Goal: Task Accomplishment & Management: Manage account settings

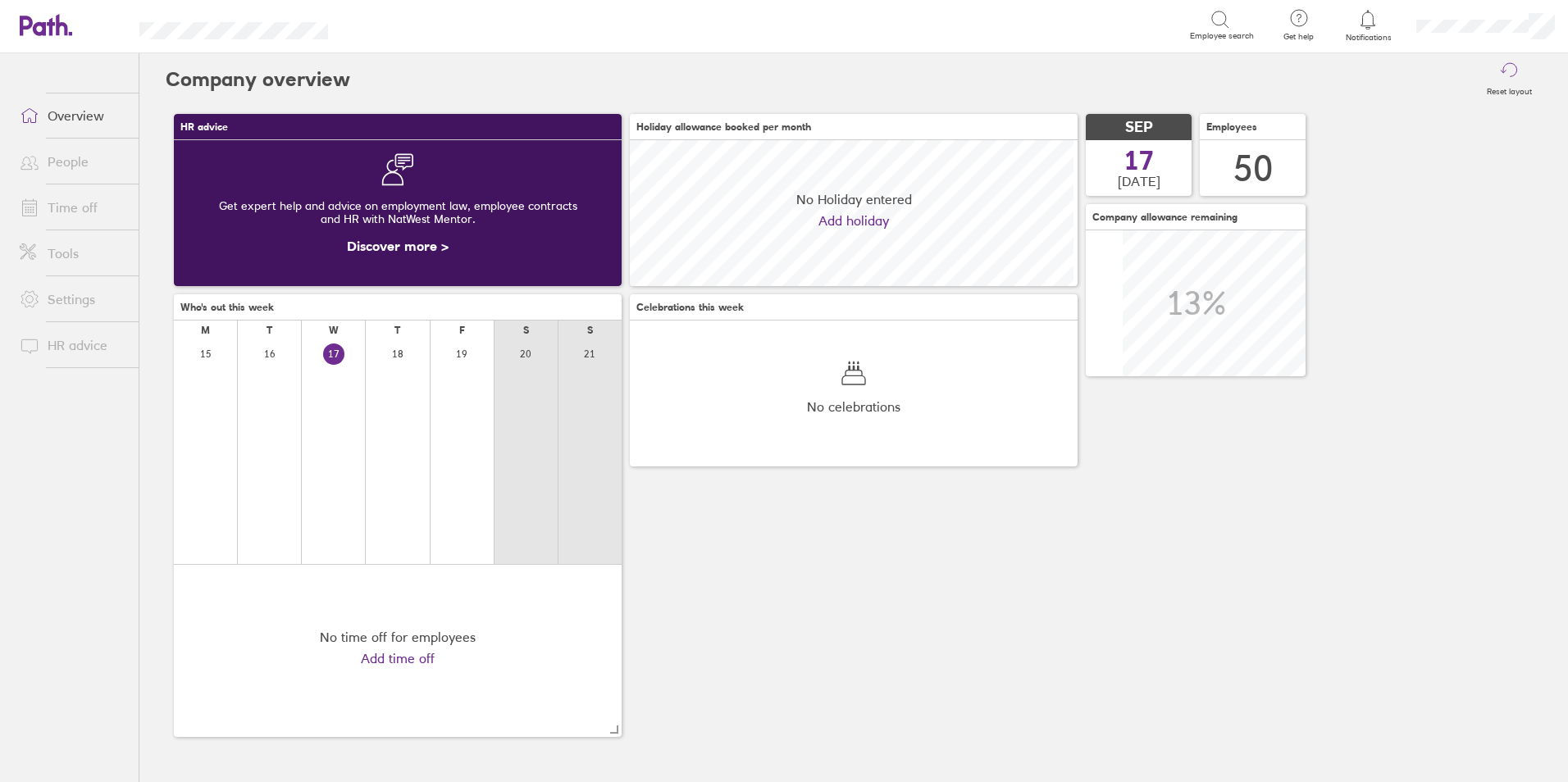
scroll to position [146, 448]
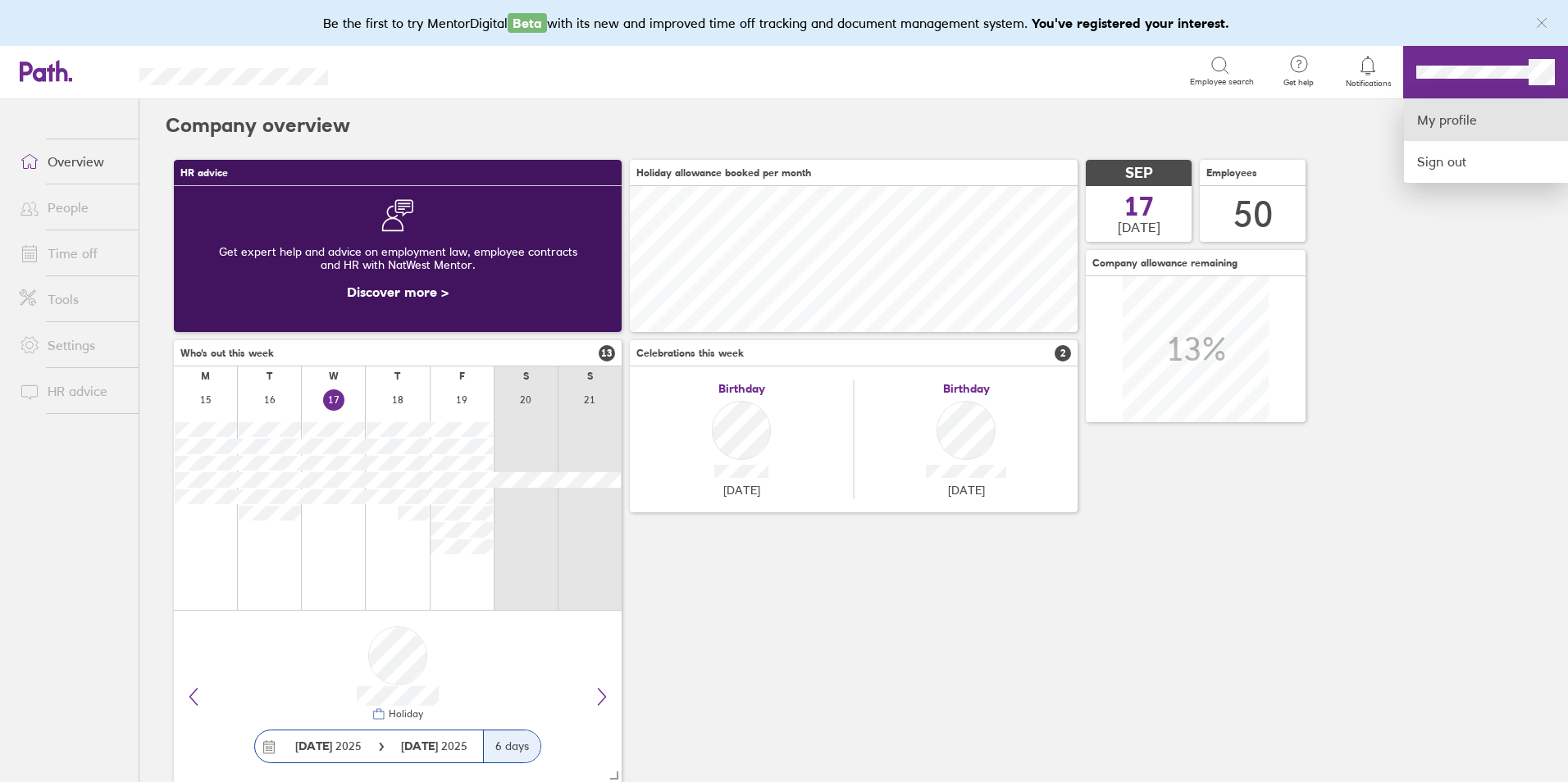
click at [1476, 129] on link "My profile" at bounding box center [1487, 120] width 164 height 42
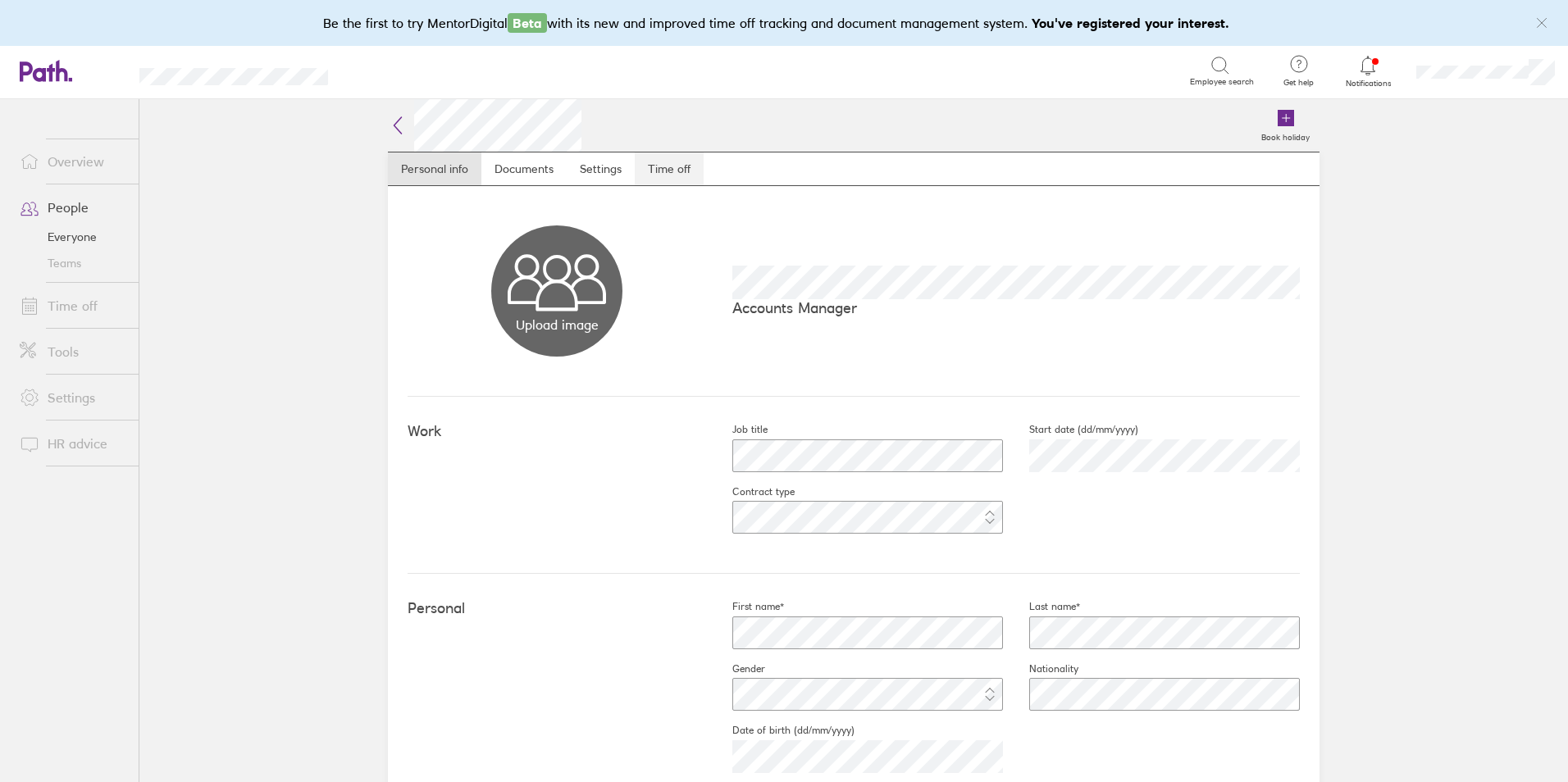
click at [645, 166] on link "Time off" at bounding box center [669, 168] width 69 height 32
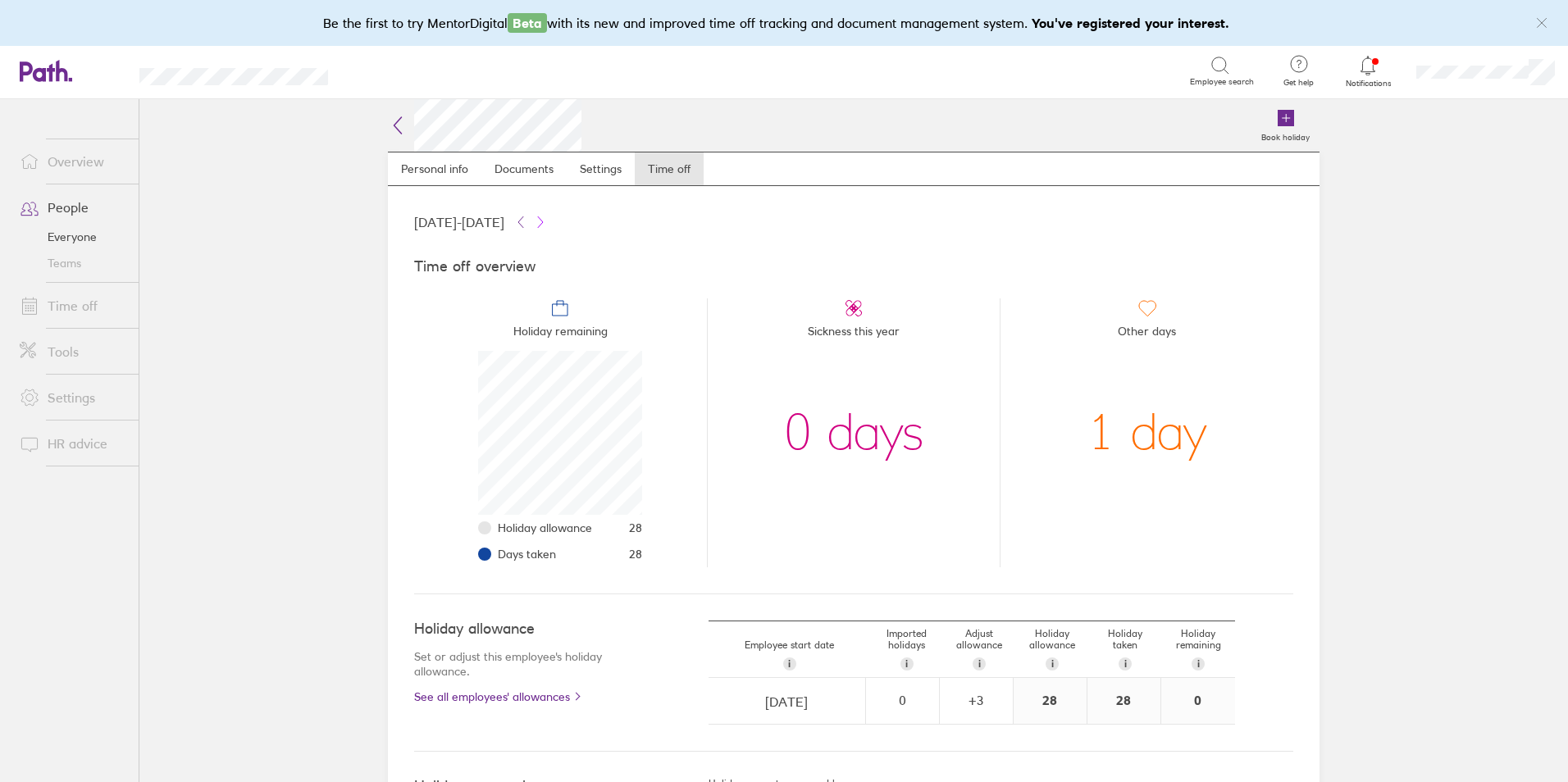
click at [547, 225] on icon at bounding box center [540, 221] width 13 height 13
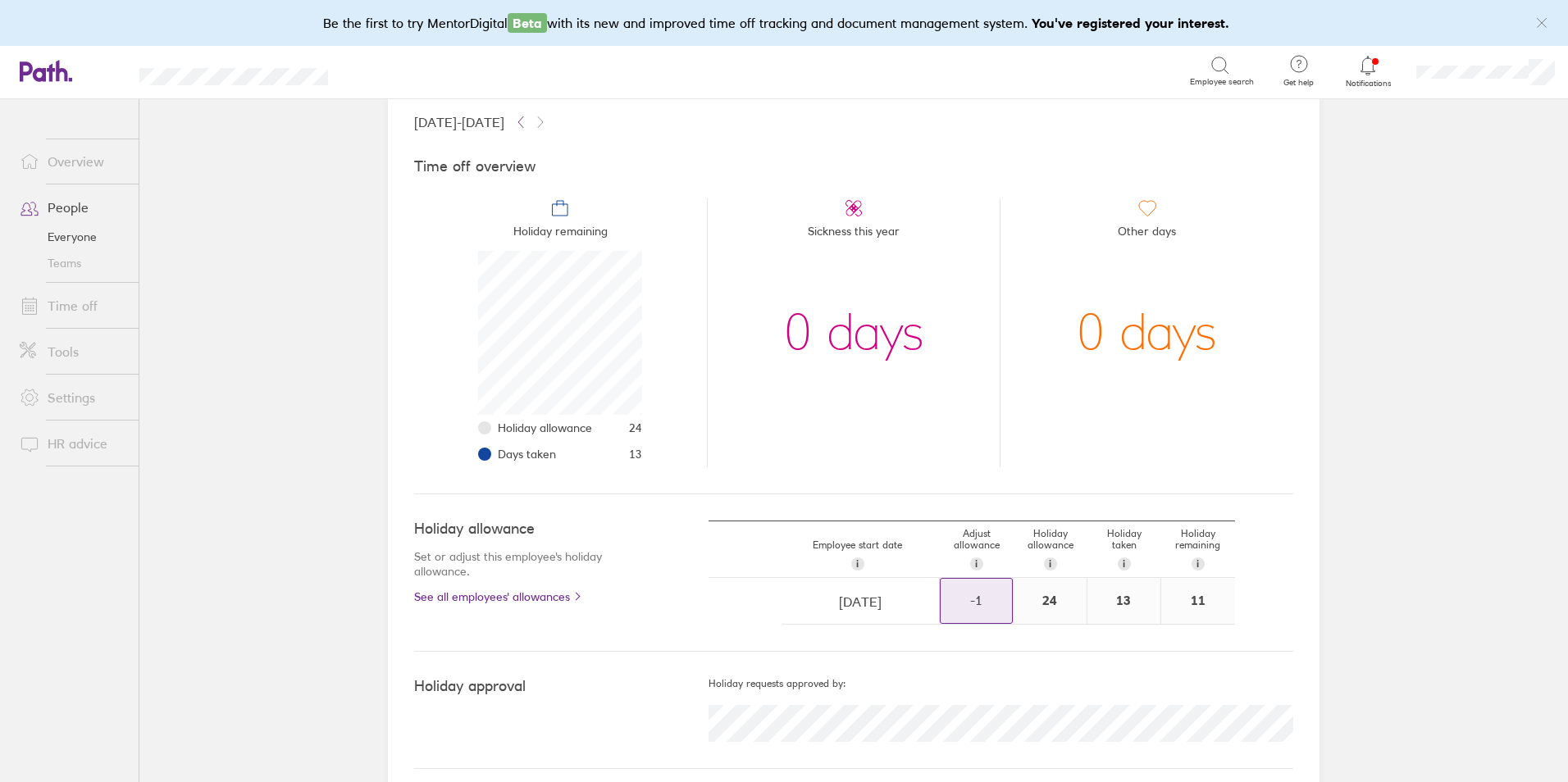
scroll to position [113, 0]
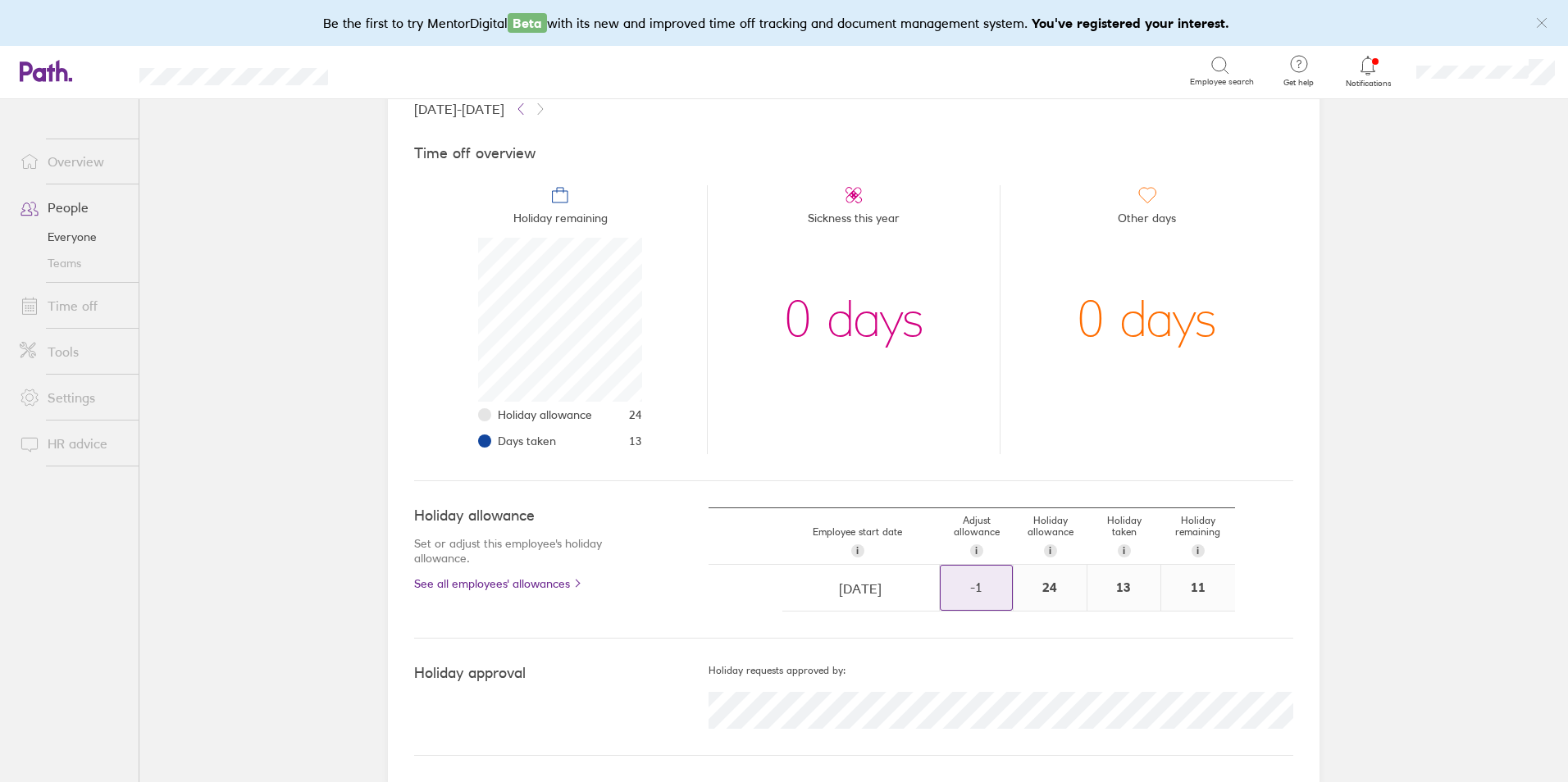
click at [972, 582] on div "-1" at bounding box center [976, 586] width 71 height 15
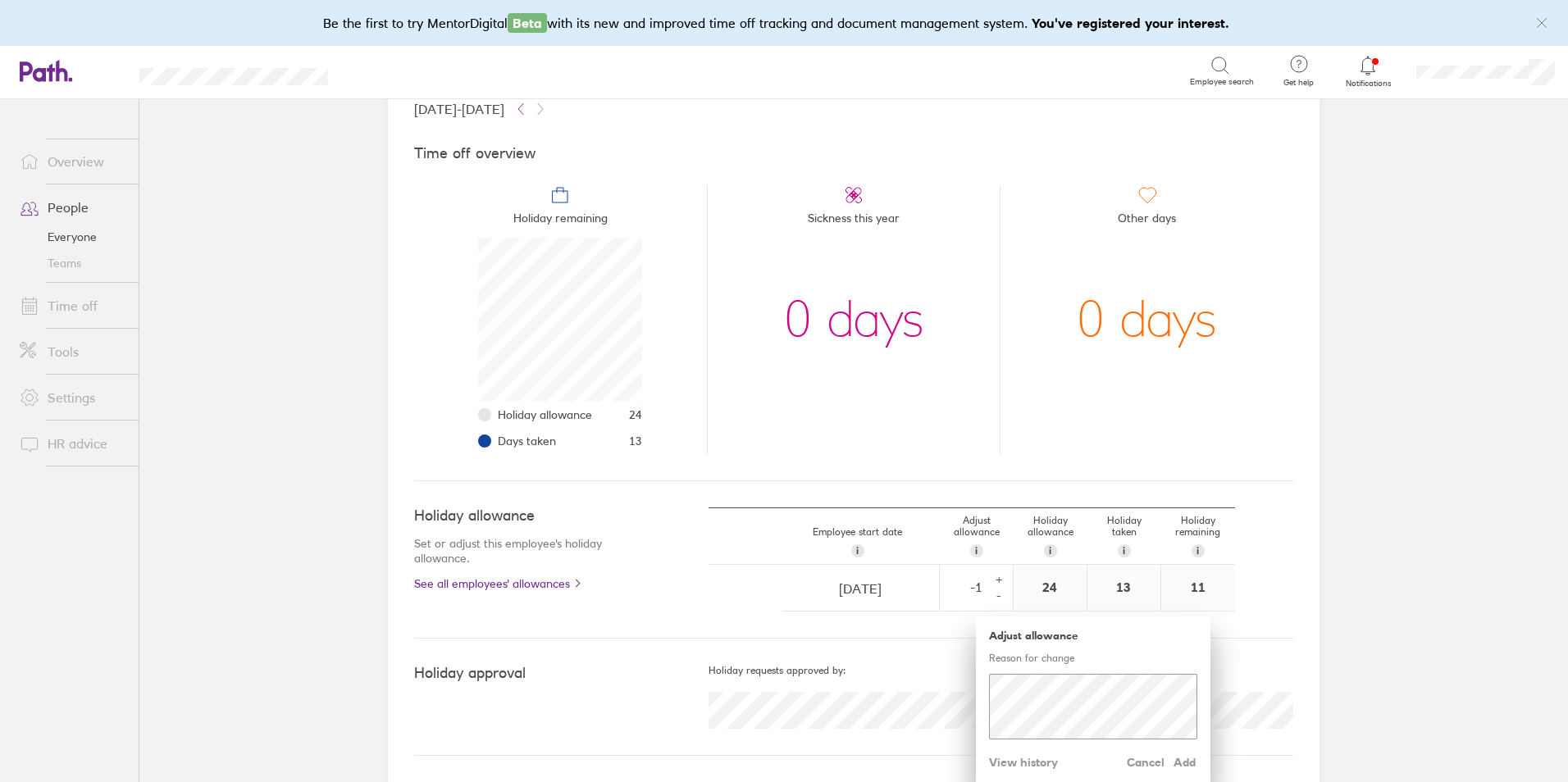
click at [1052, 588] on div "24" at bounding box center [1050, 588] width 73 height 46
click at [1051, 588] on div "24" at bounding box center [1050, 588] width 73 height 46
click at [1045, 594] on div "24" at bounding box center [1050, 588] width 73 height 46
click at [1046, 589] on div "24" at bounding box center [1050, 588] width 73 height 46
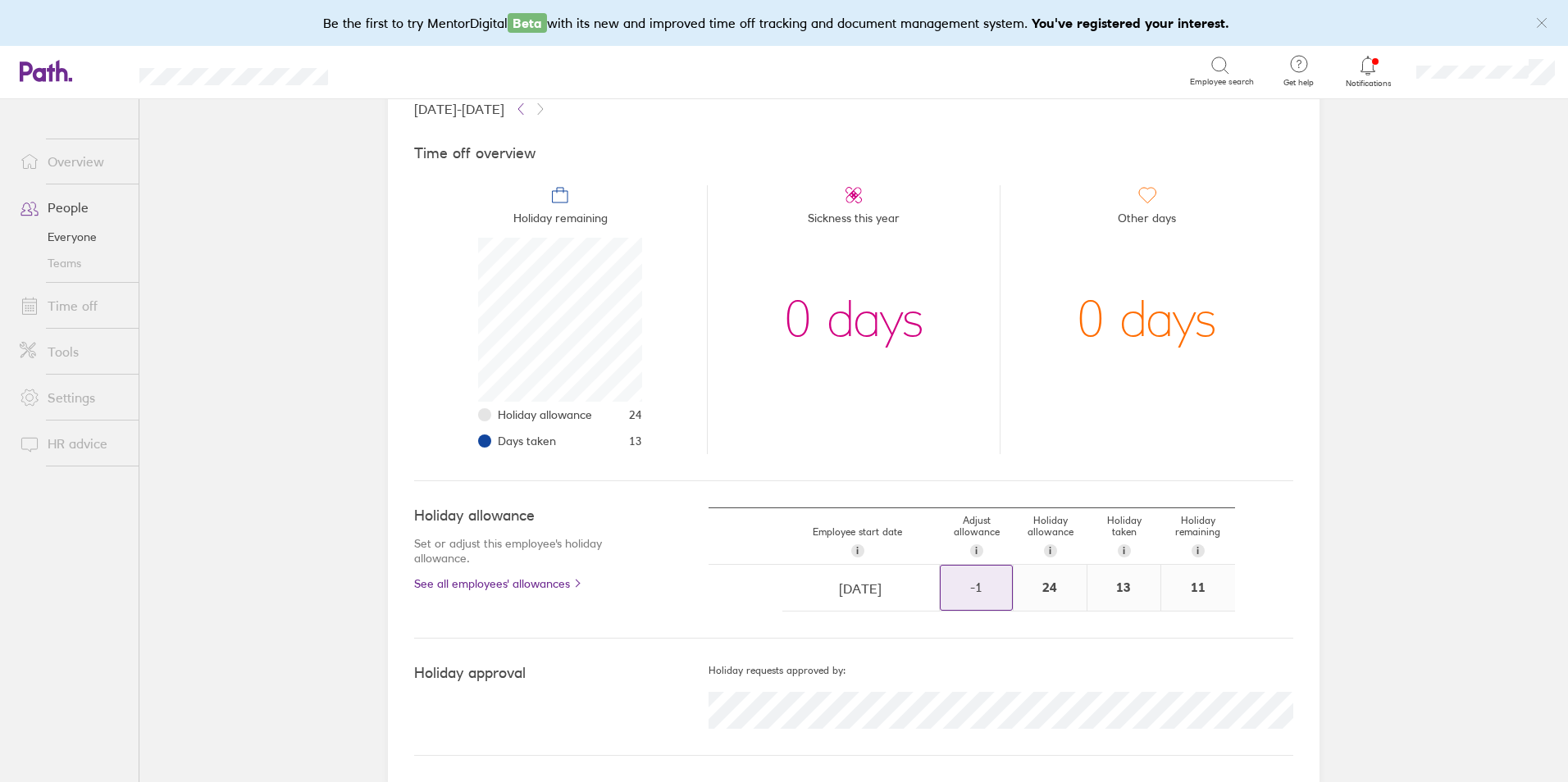
drag, startPoint x: 1046, startPoint y: 589, endPoint x: 974, endPoint y: 588, distance: 72.0
click at [974, 588] on div "-1" at bounding box center [976, 586] width 71 height 15
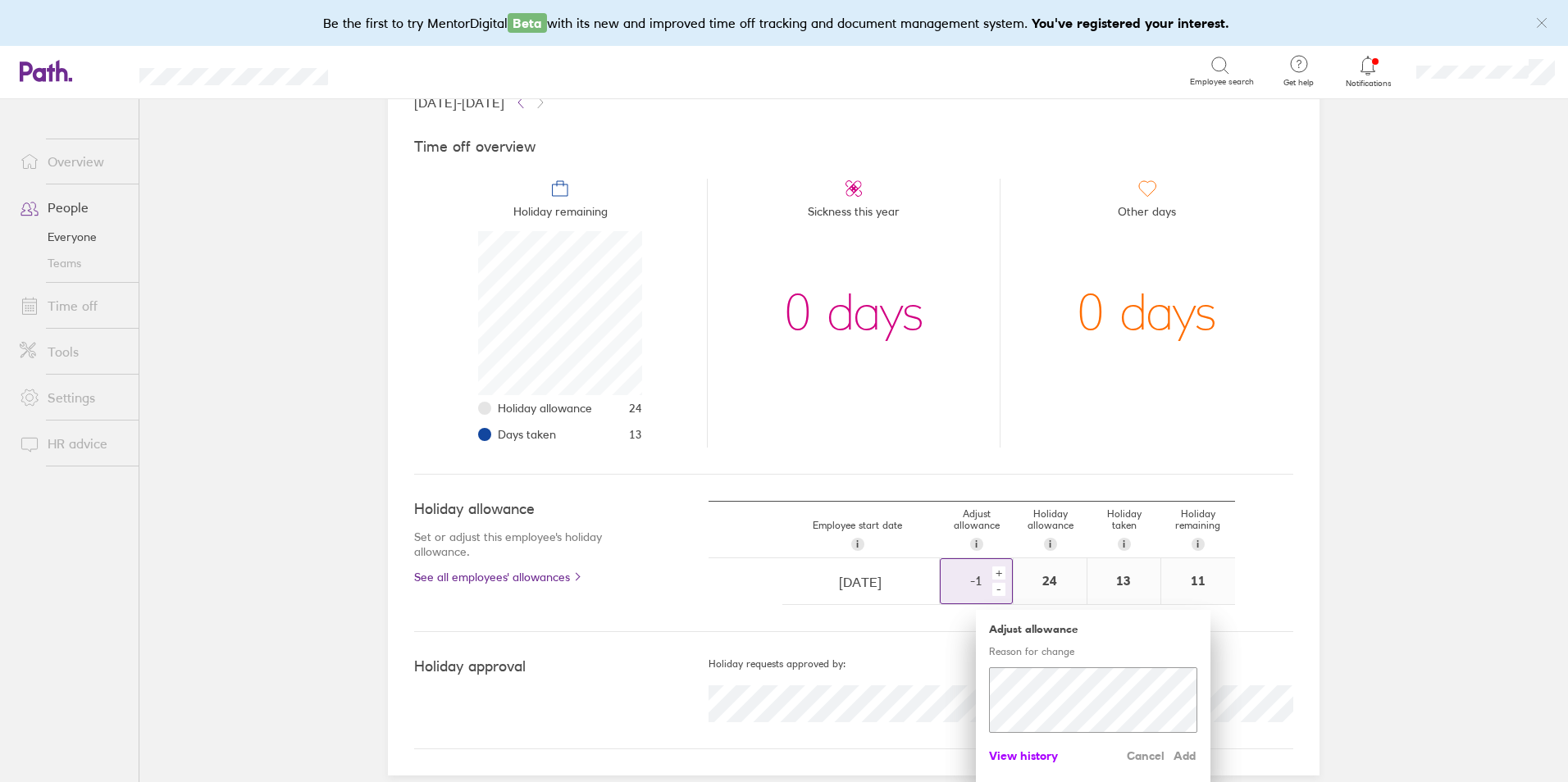
click at [1023, 750] on span "View history" at bounding box center [1023, 756] width 69 height 26
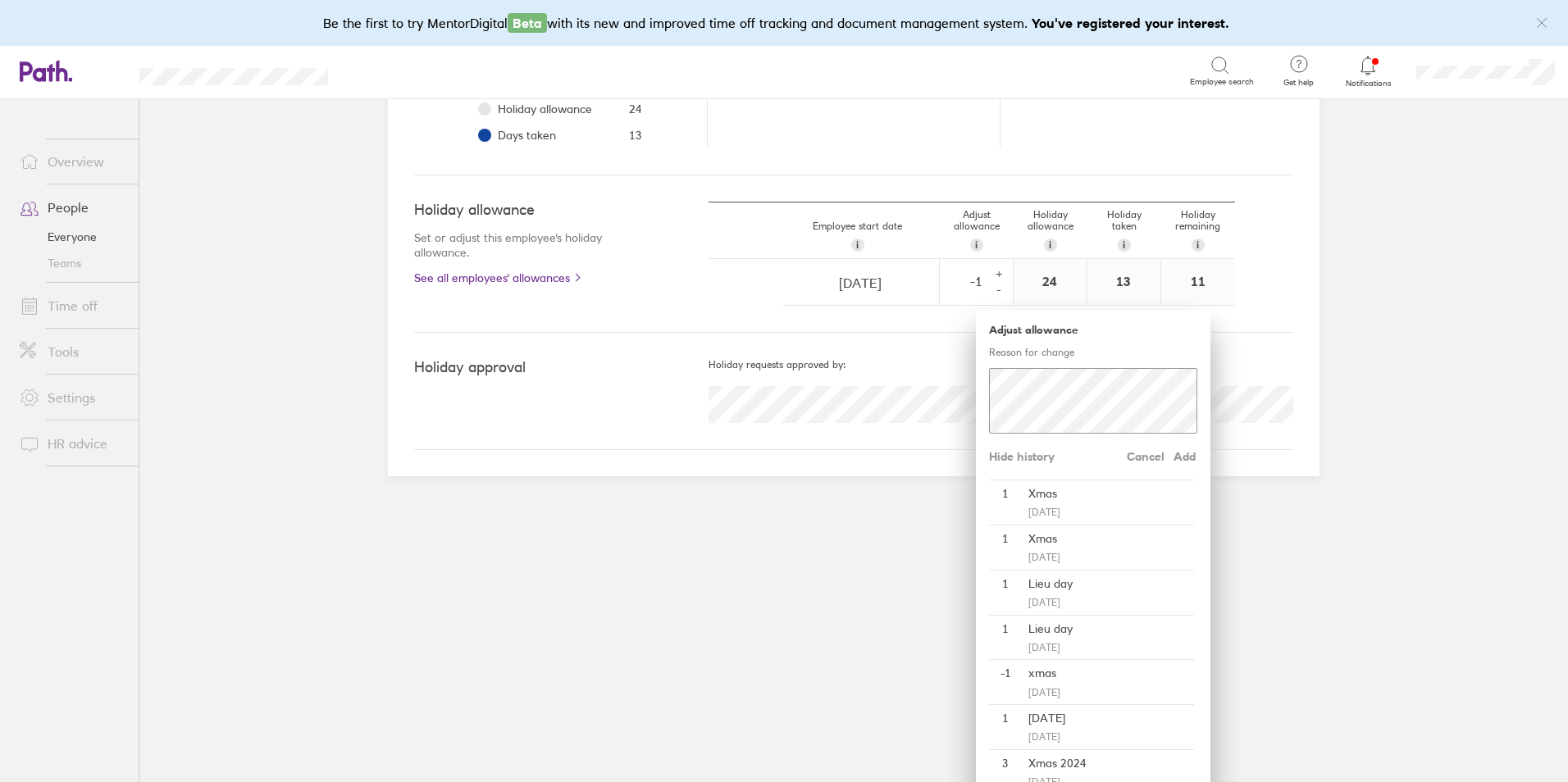
scroll to position [379, 0]
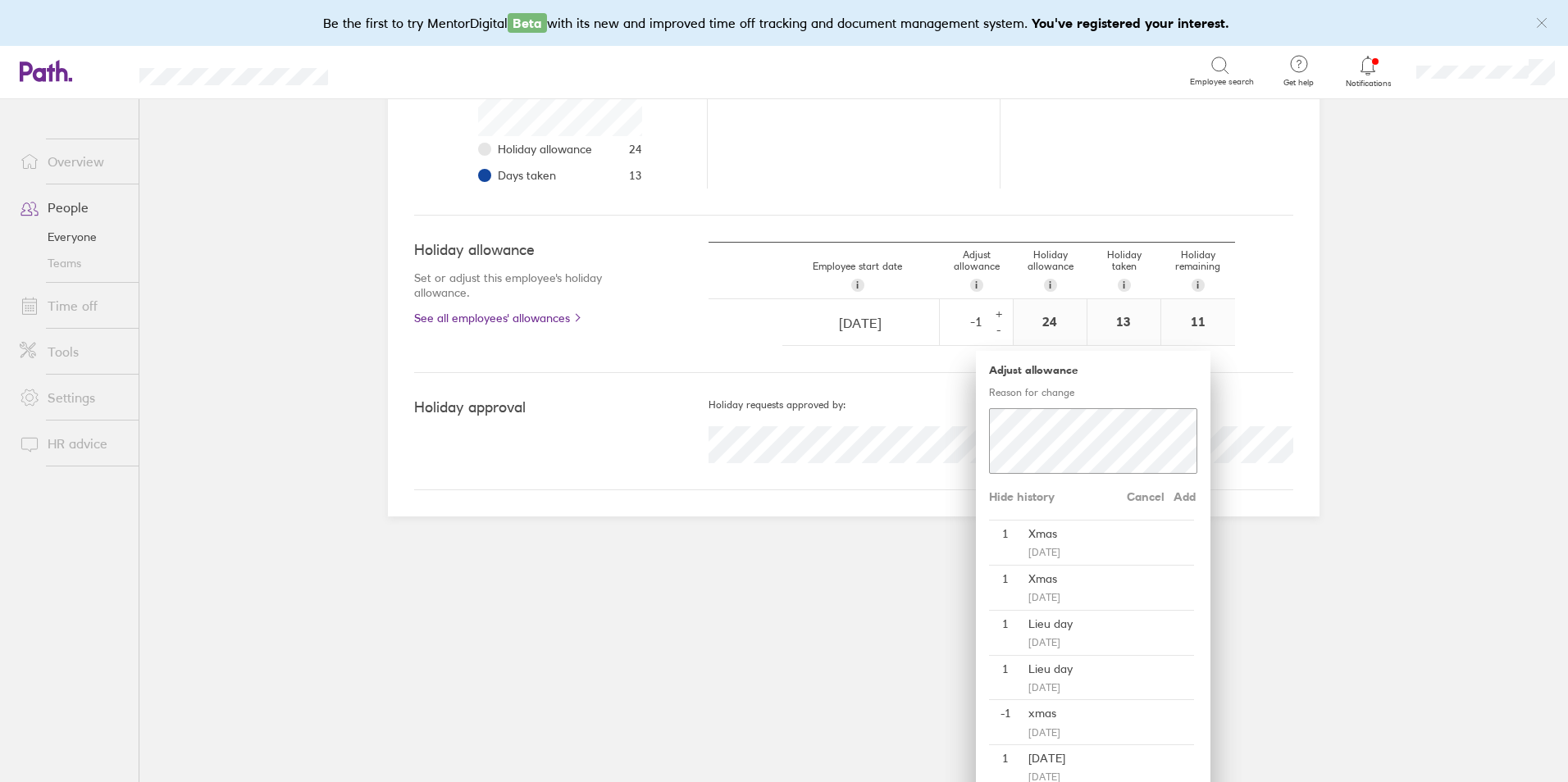
click at [890, 395] on div "Holiday approval Holiday requests approved by:" at bounding box center [854, 432] width 880 height 117
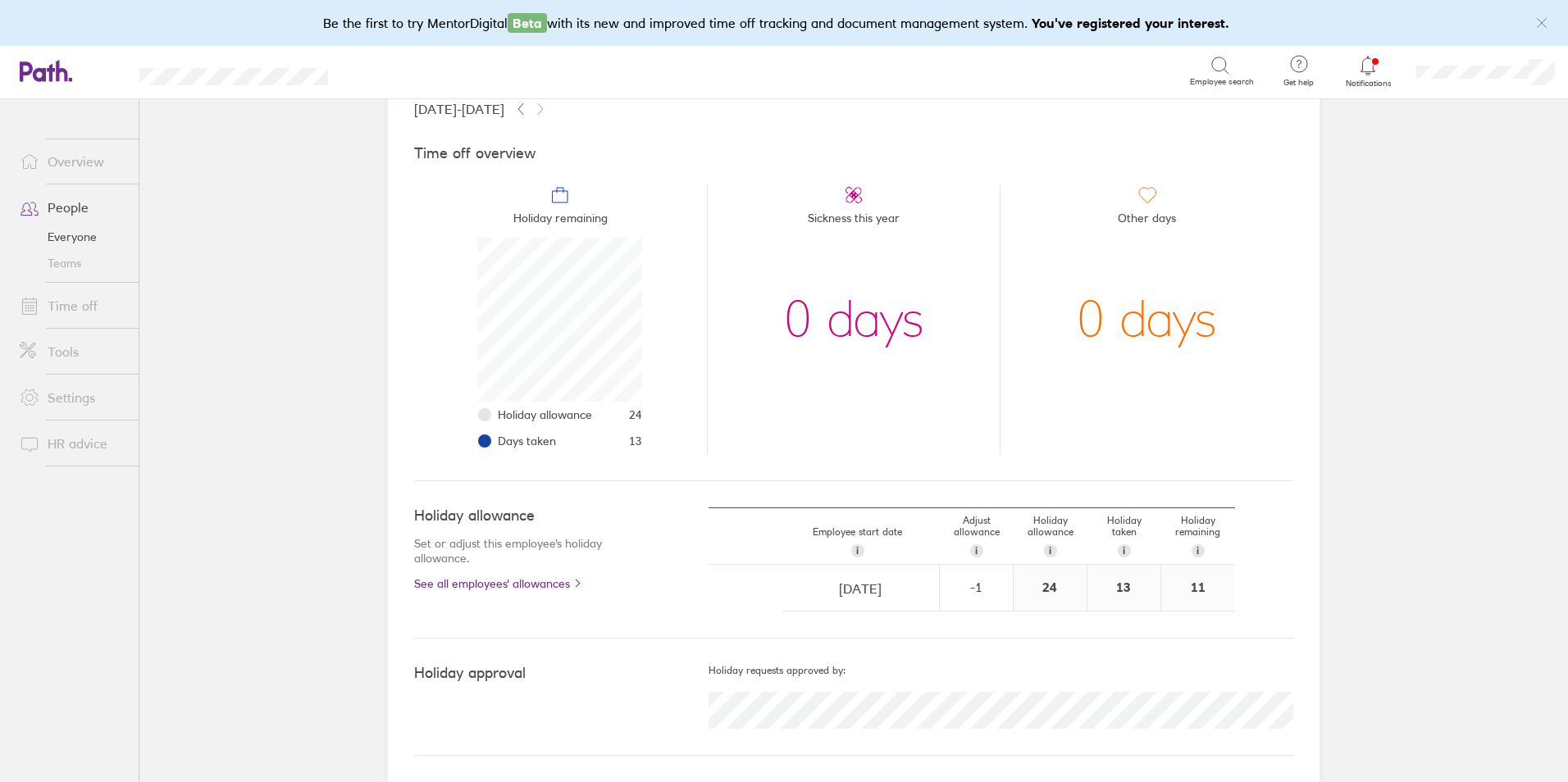
click at [82, 310] on link "Time off" at bounding box center [73, 306] width 132 height 32
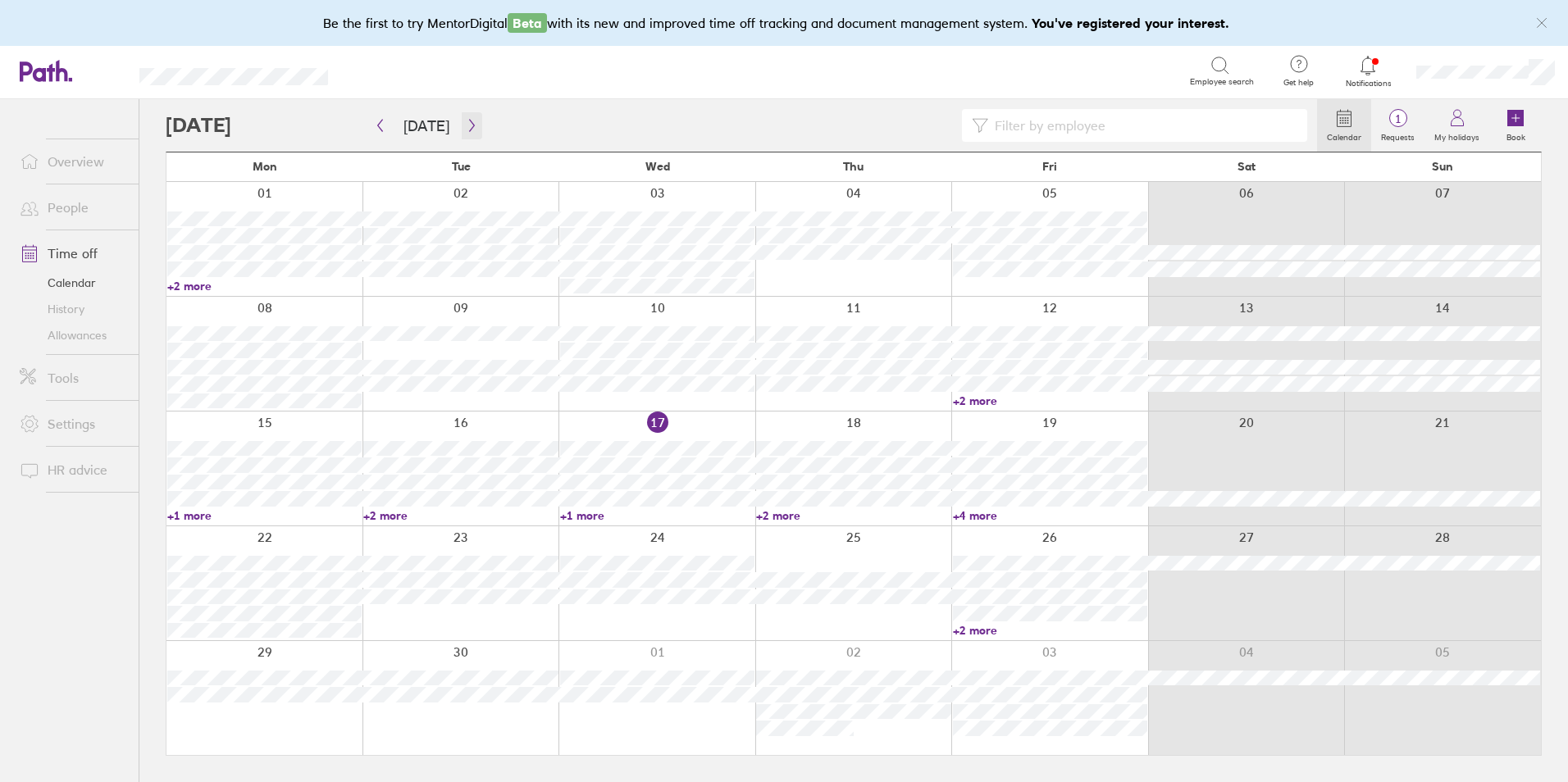
click at [466, 127] on icon "button" at bounding box center [472, 125] width 12 height 13
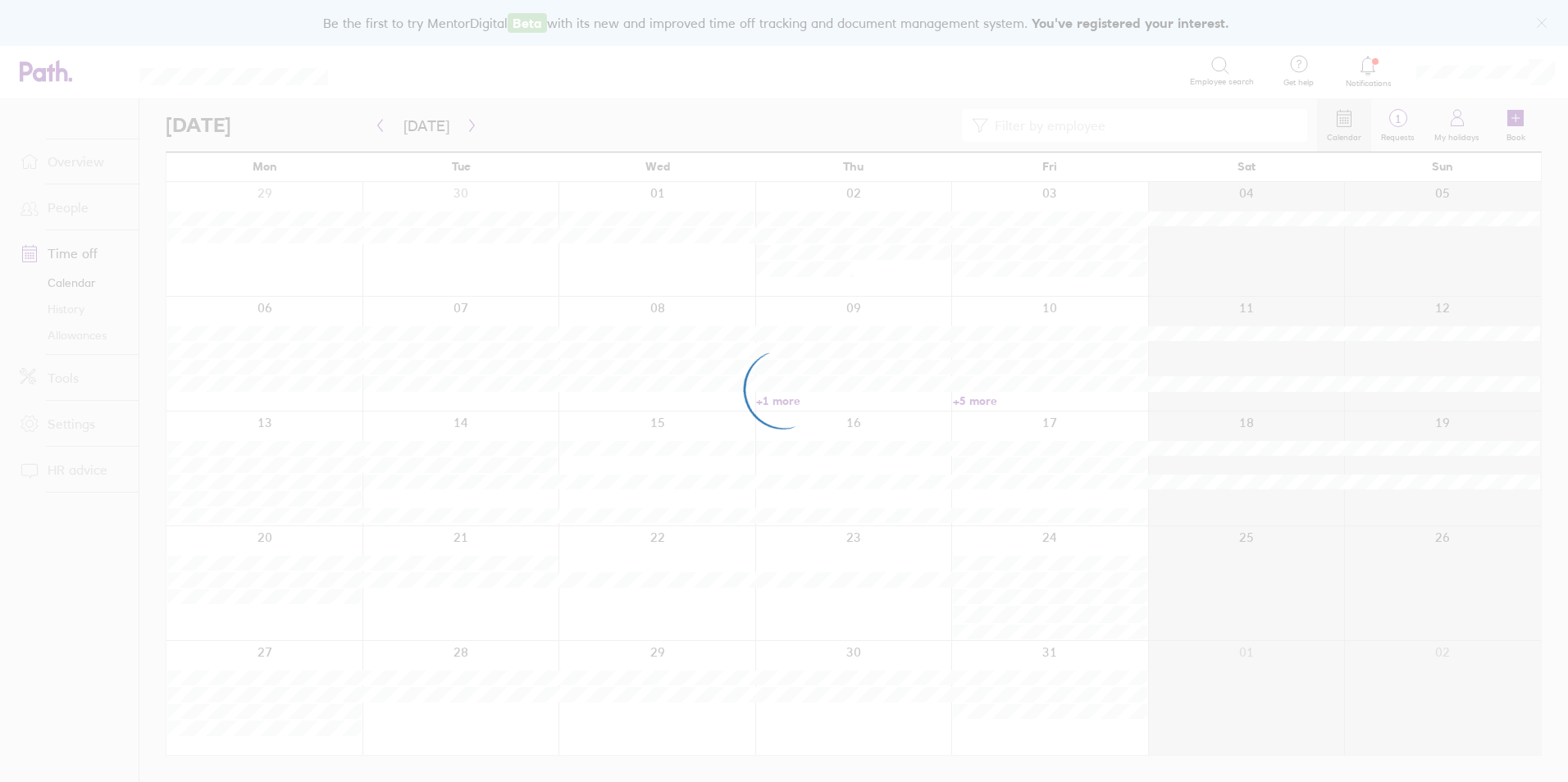
click at [465, 127] on div at bounding box center [784, 391] width 1568 height 782
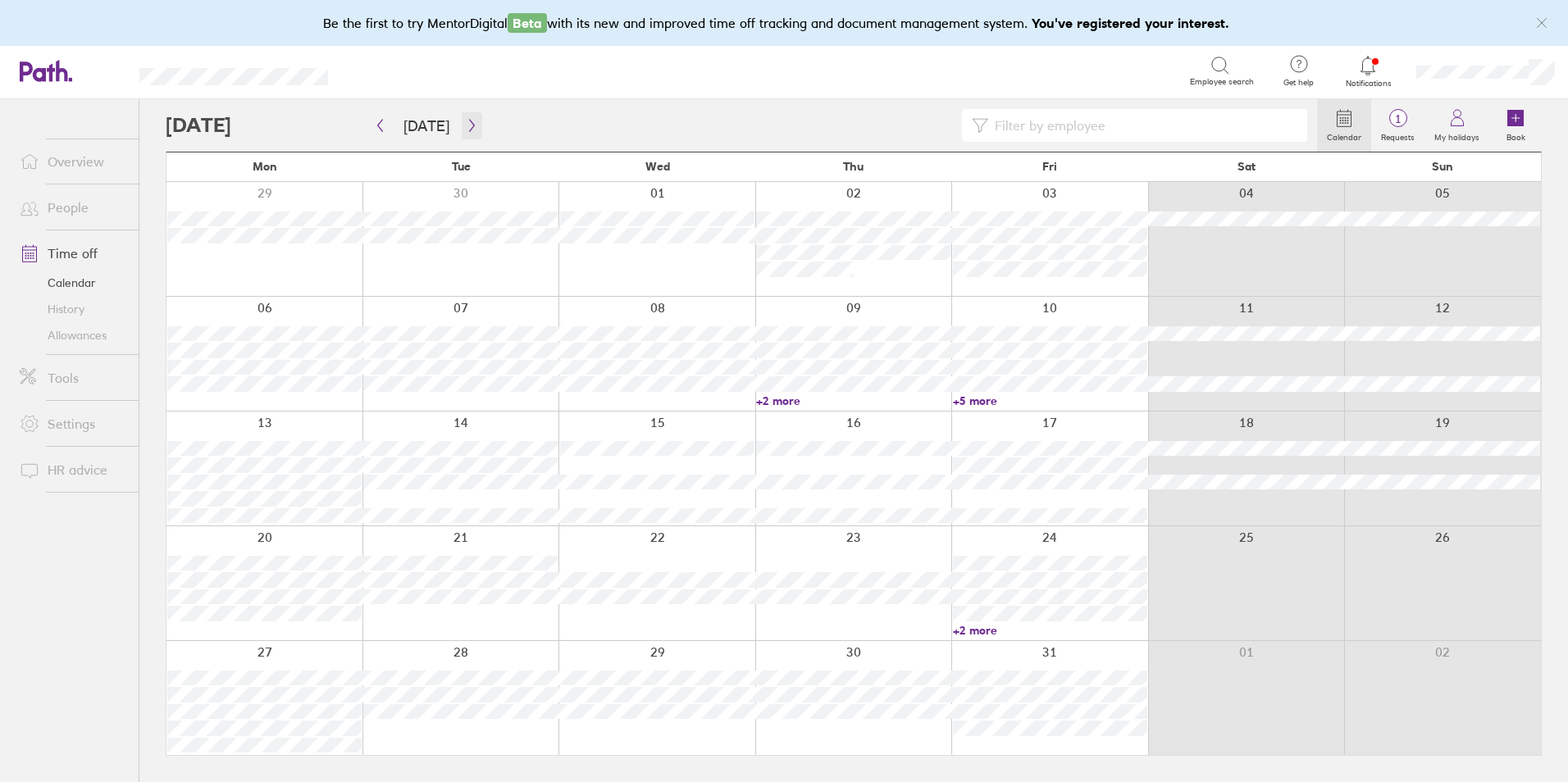
click at [466, 127] on icon "button" at bounding box center [472, 125] width 12 height 13
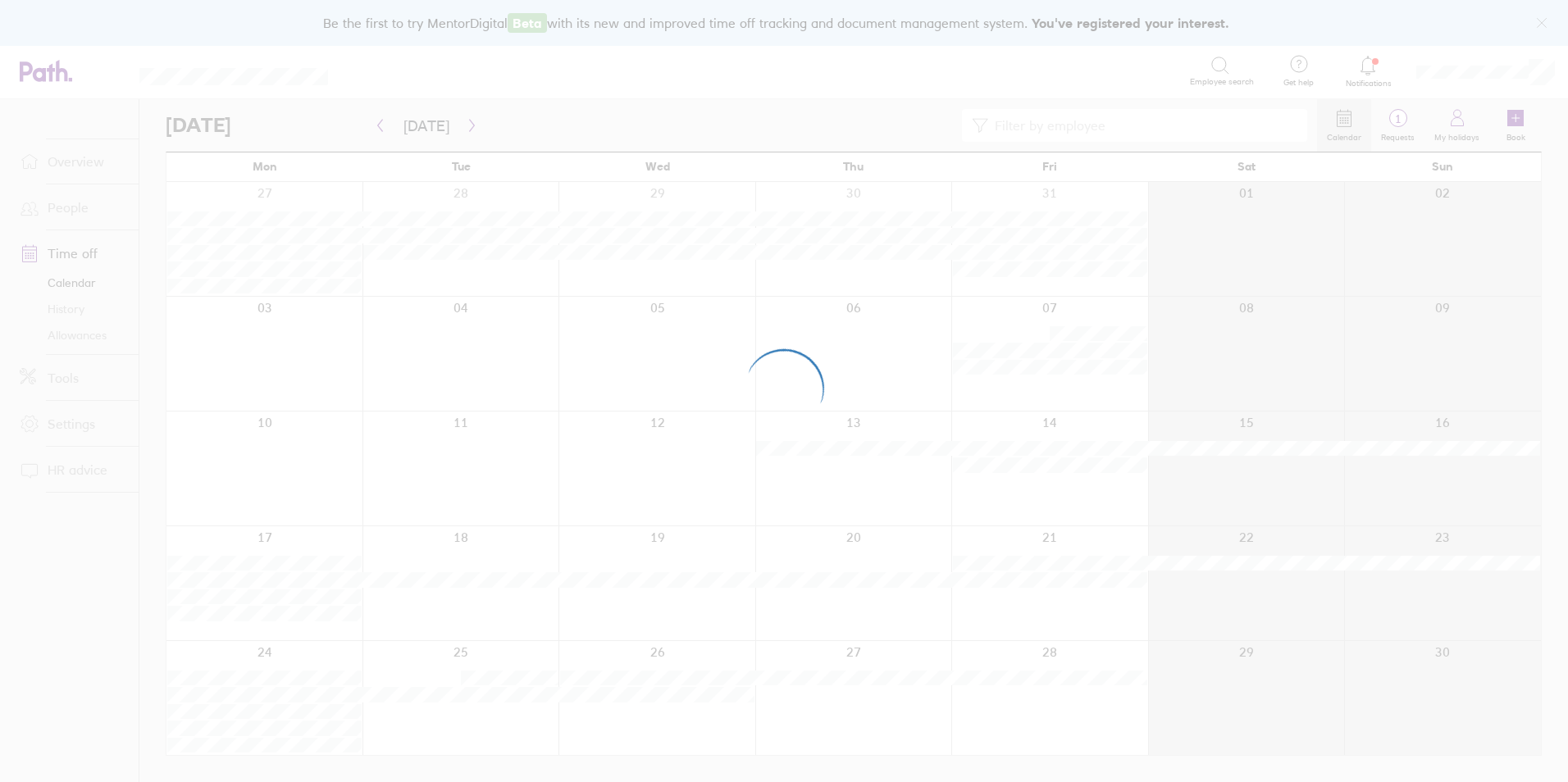
click at [465, 127] on div at bounding box center [784, 391] width 1568 height 782
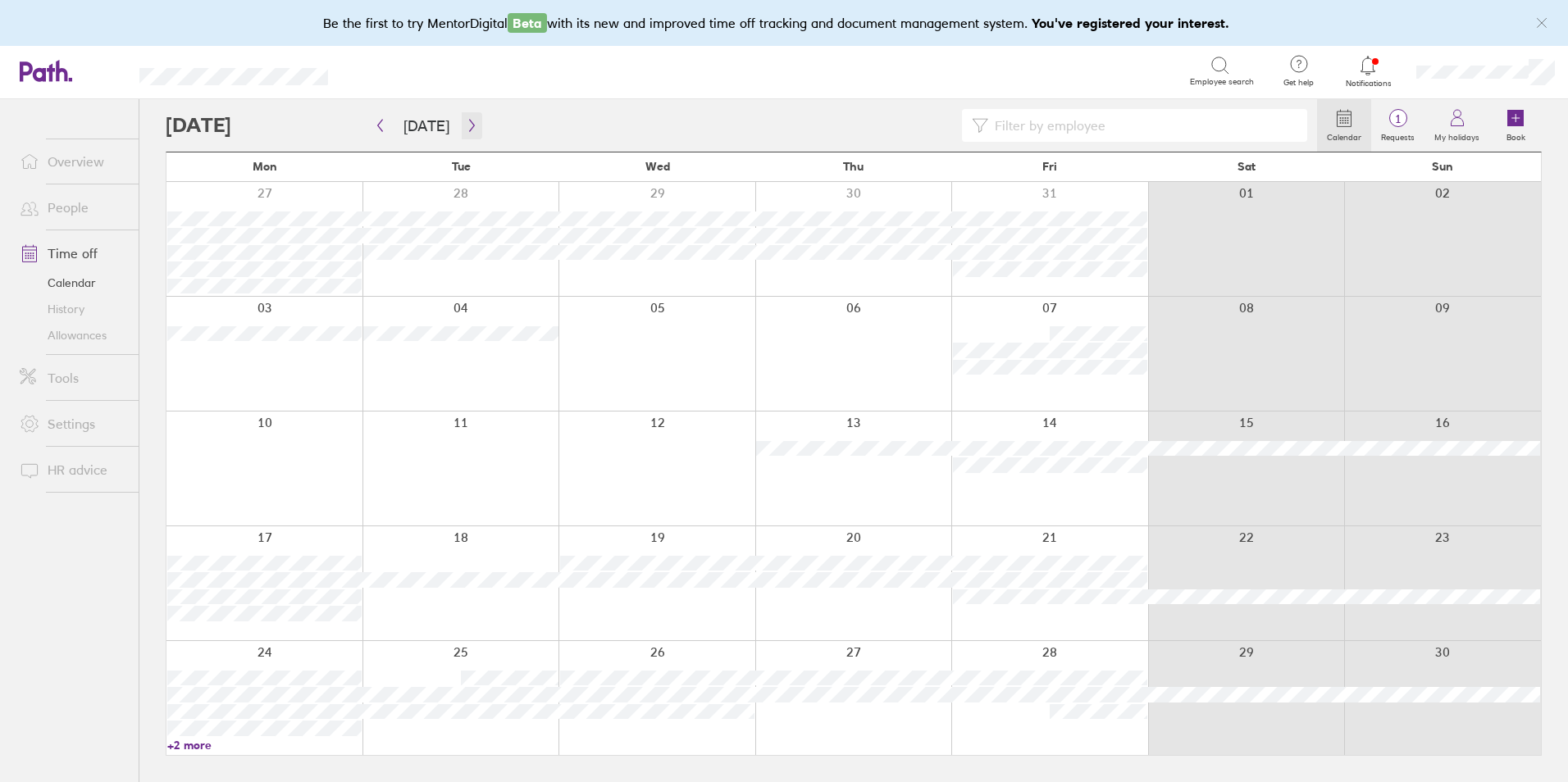
click at [466, 127] on icon "button" at bounding box center [472, 125] width 12 height 13
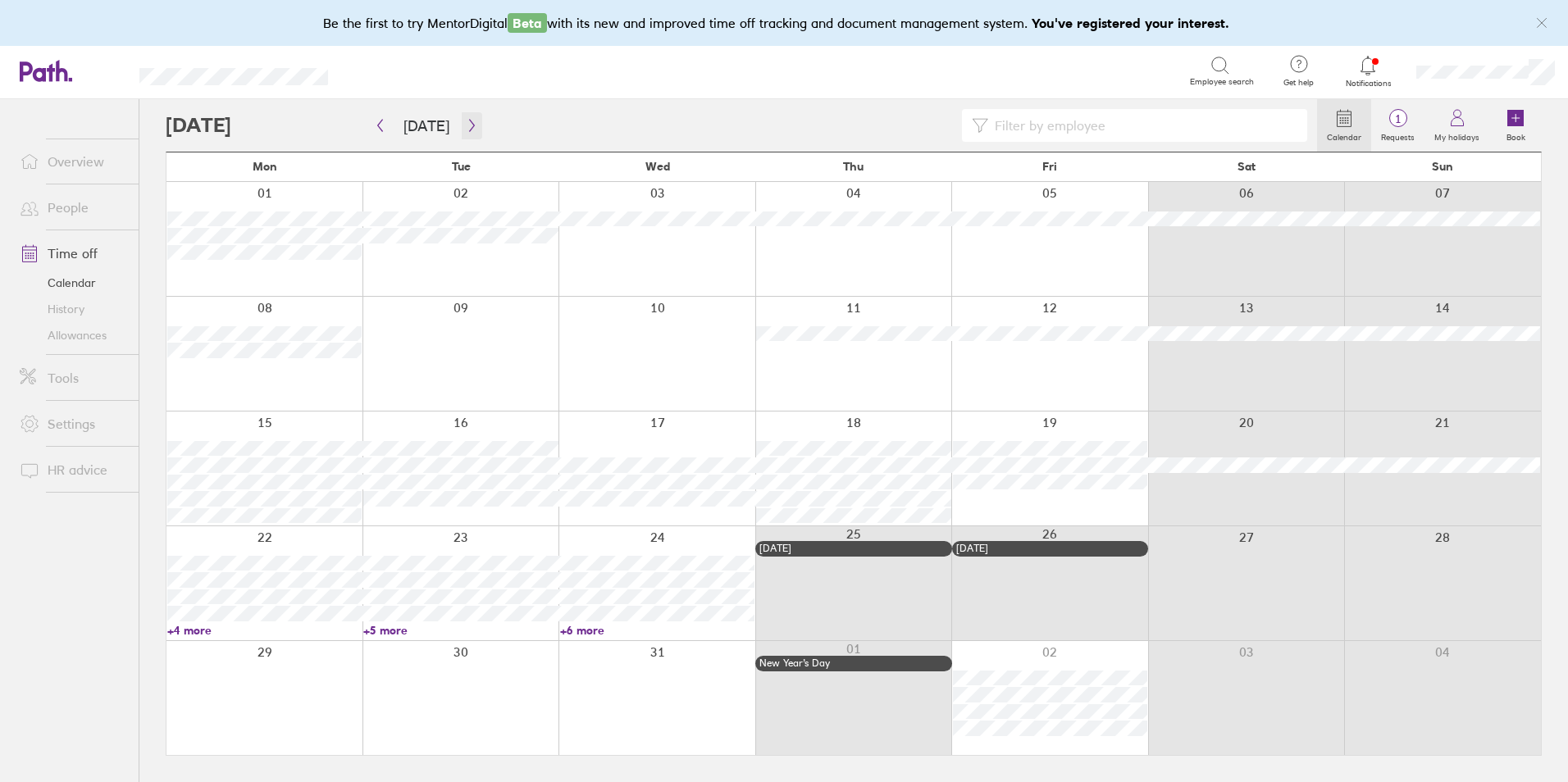
click at [466, 127] on icon "button" at bounding box center [472, 125] width 12 height 13
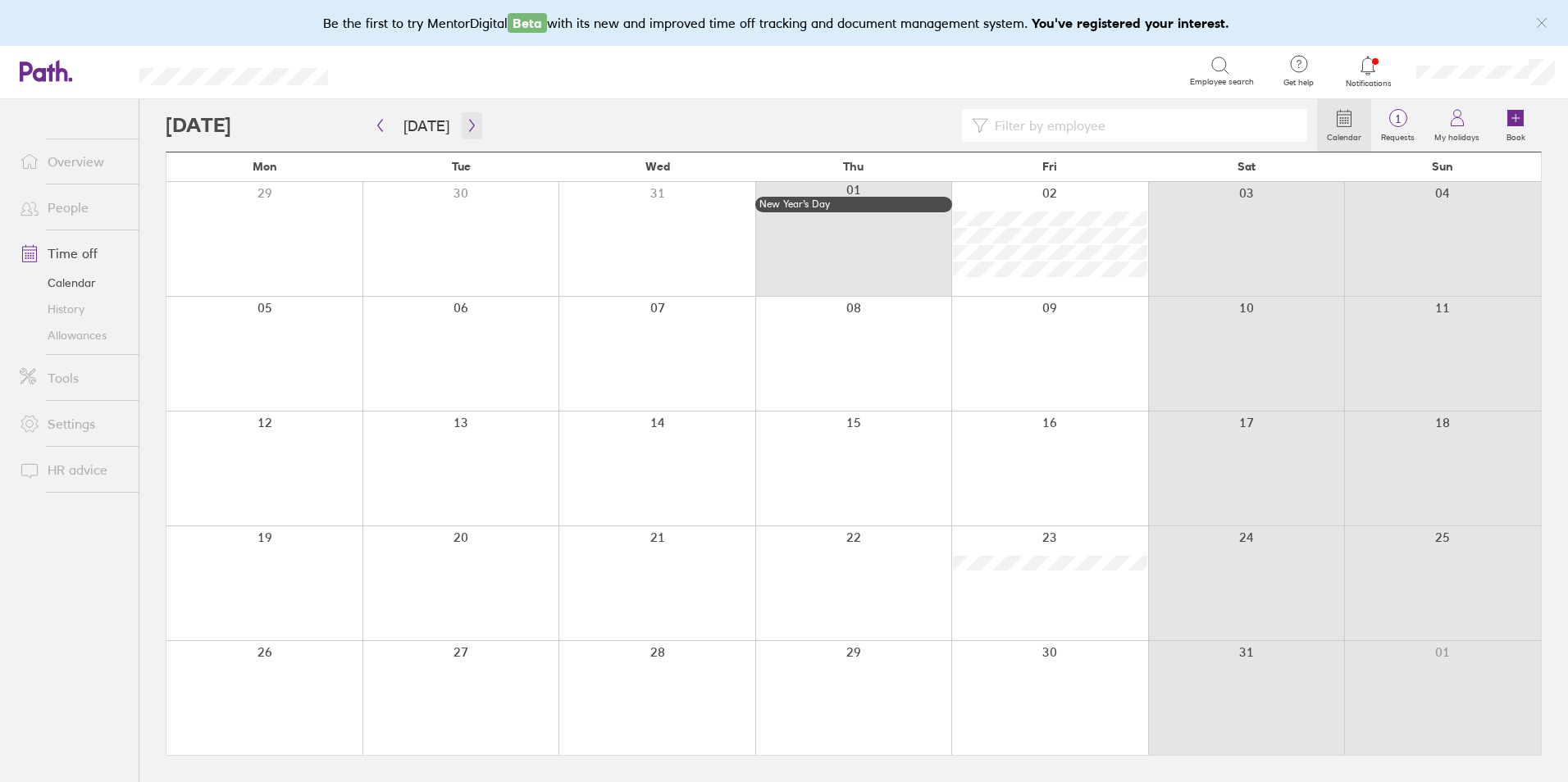
click at [466, 127] on icon "button" at bounding box center [472, 125] width 12 height 13
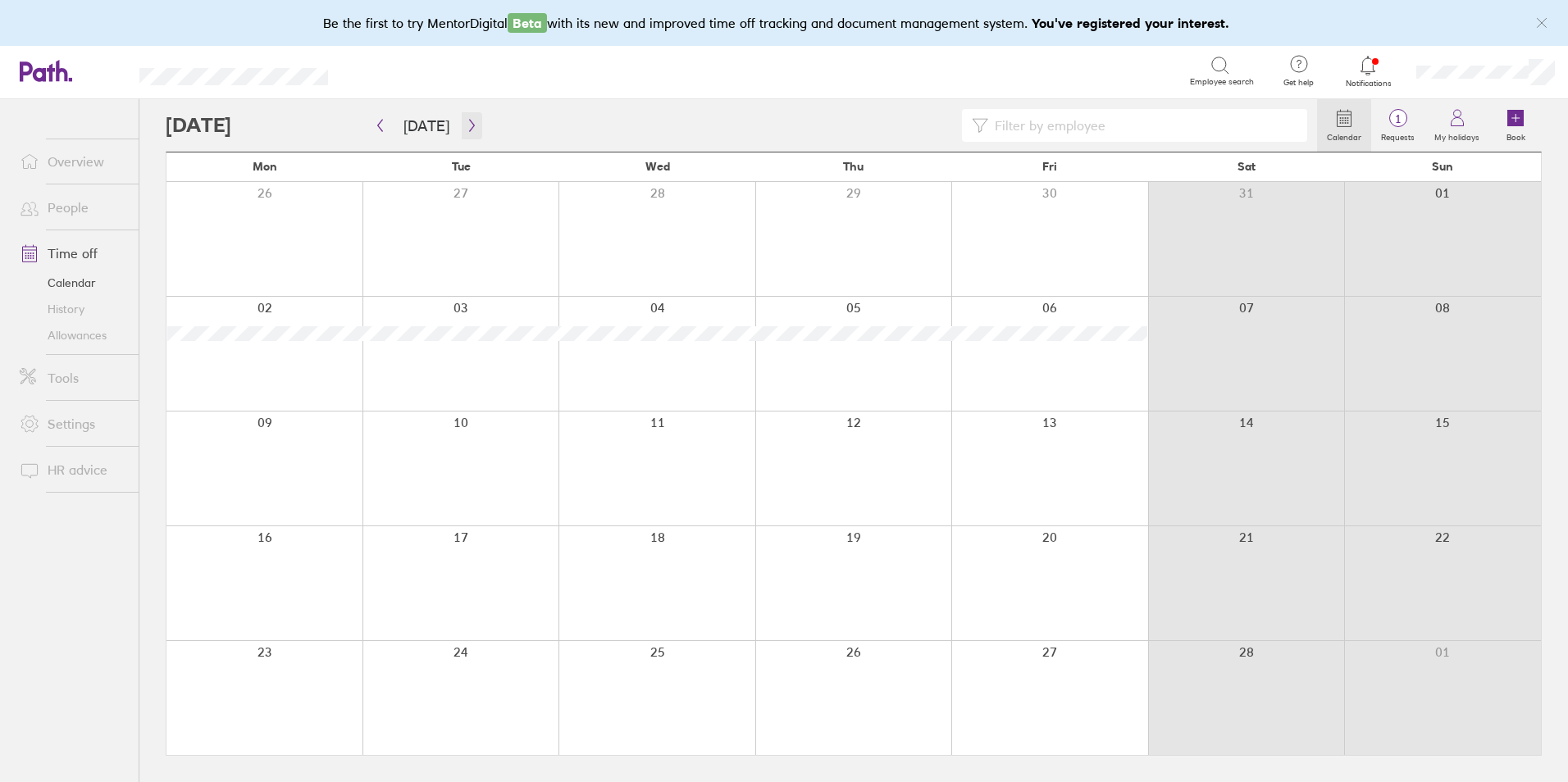
click at [466, 127] on icon "button" at bounding box center [472, 125] width 12 height 13
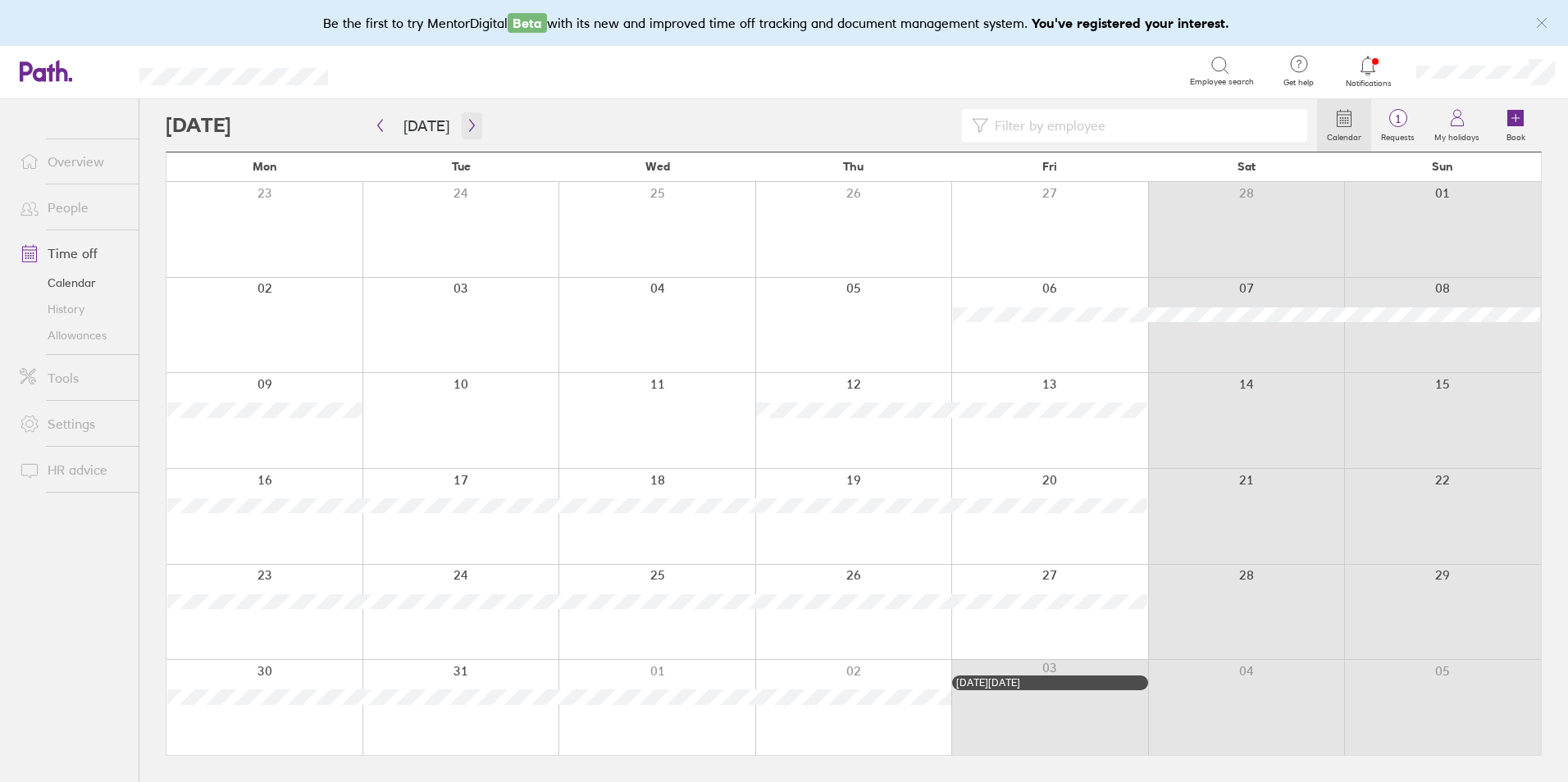
click at [466, 128] on icon "button" at bounding box center [472, 125] width 12 height 13
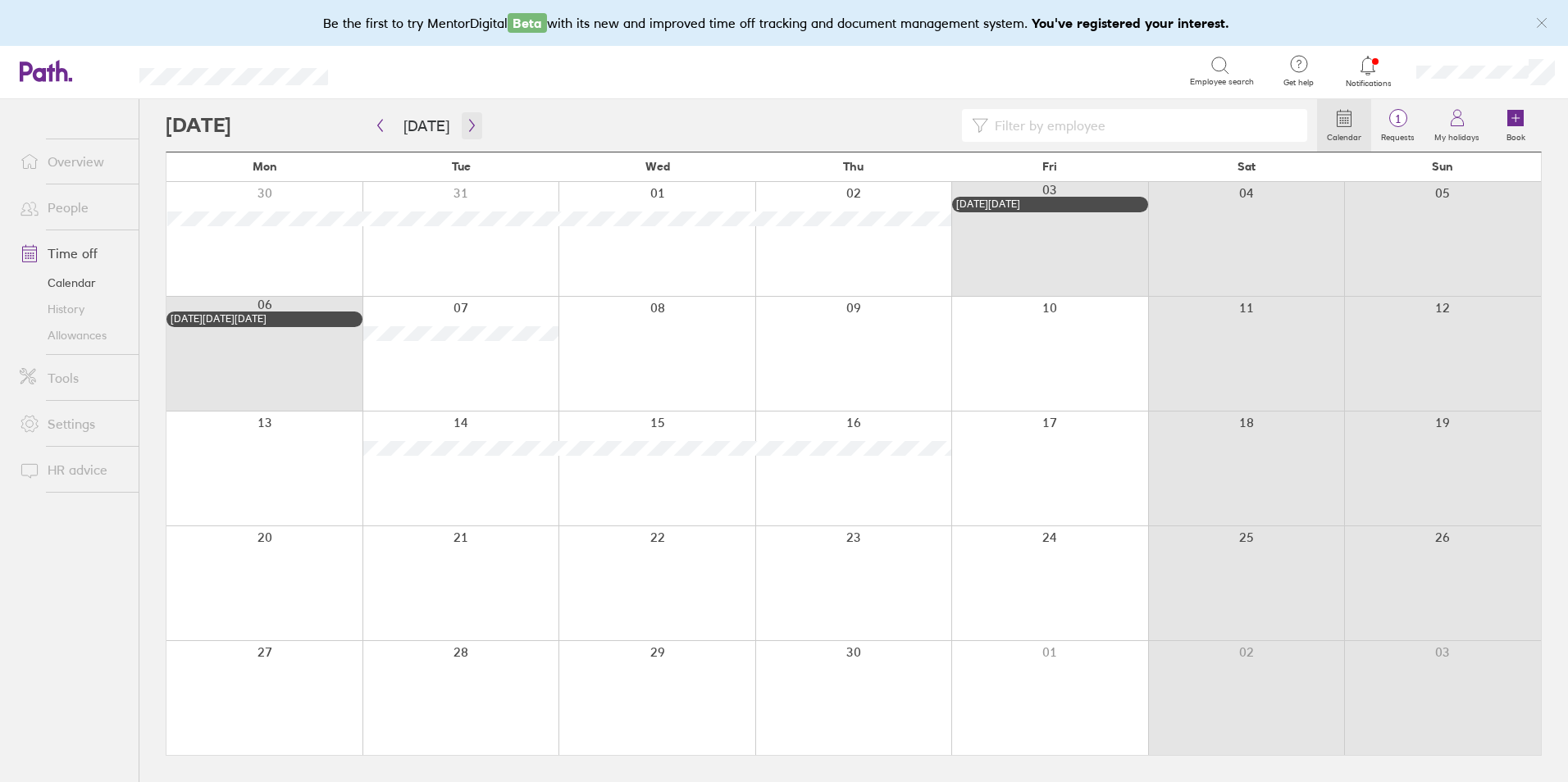
click at [466, 128] on icon "button" at bounding box center [472, 125] width 12 height 13
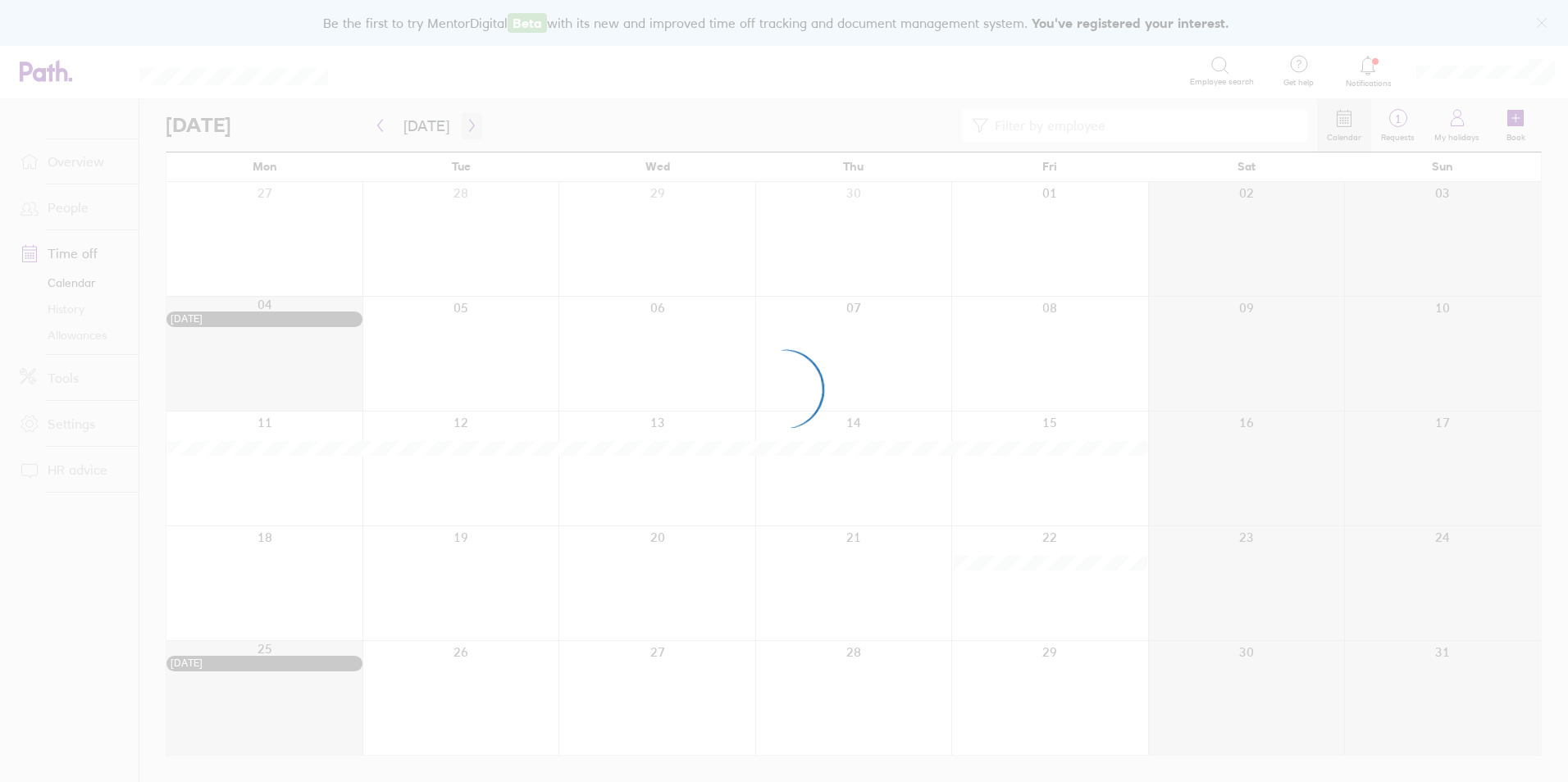
click at [465, 128] on div at bounding box center [784, 391] width 1568 height 782
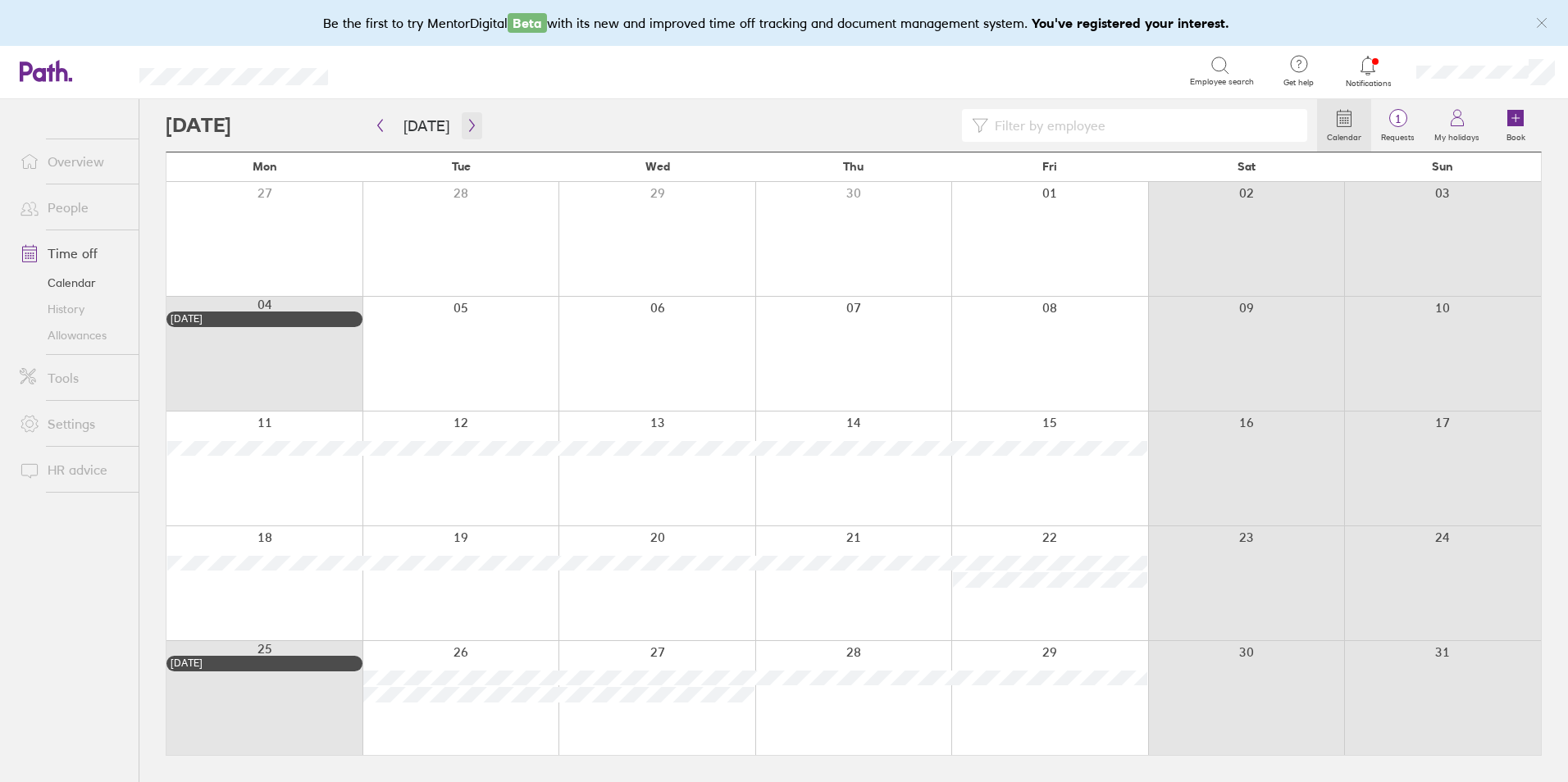
click at [466, 128] on icon "button" at bounding box center [472, 125] width 12 height 13
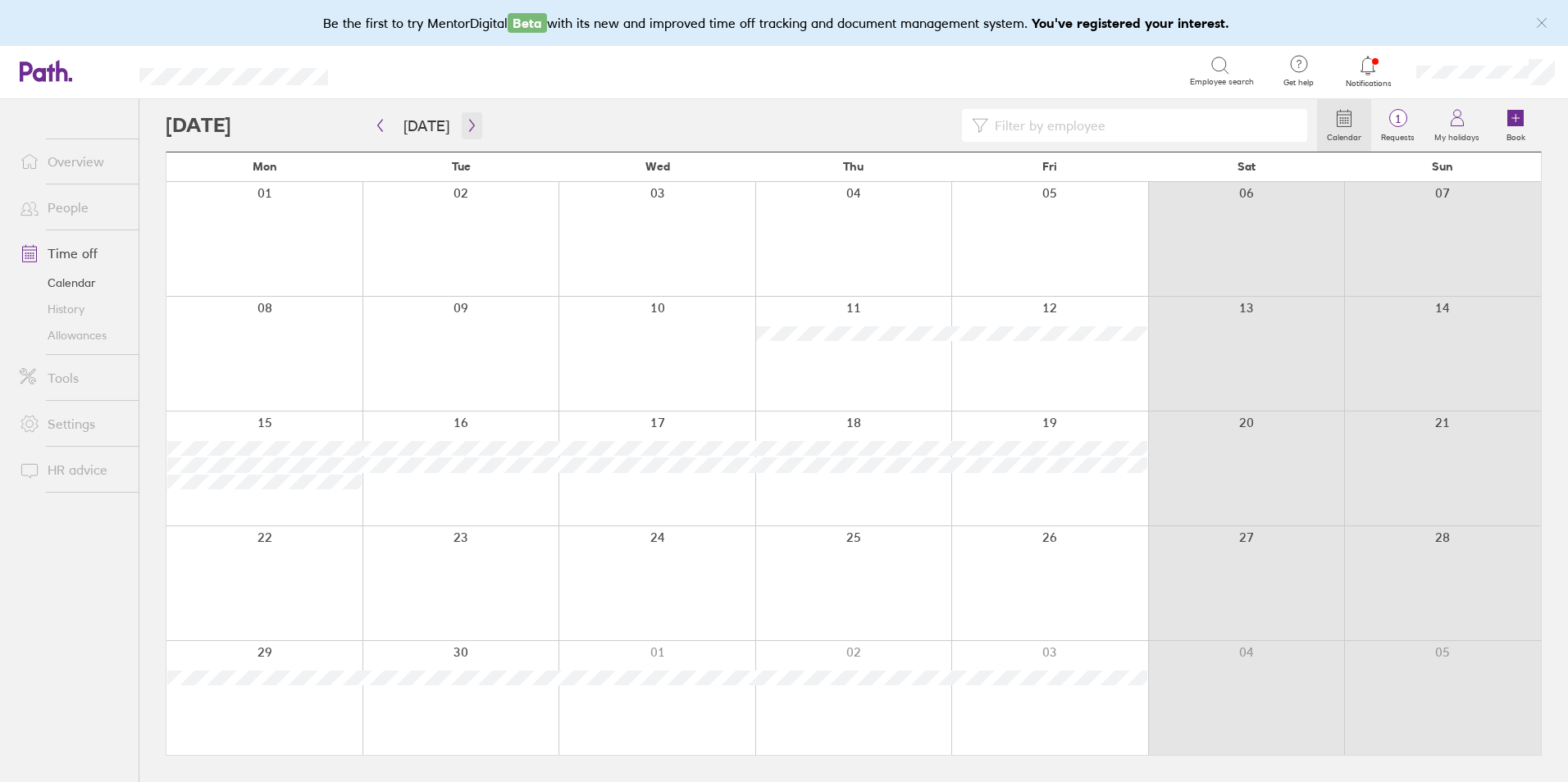
click at [466, 128] on icon "button" at bounding box center [472, 125] width 12 height 13
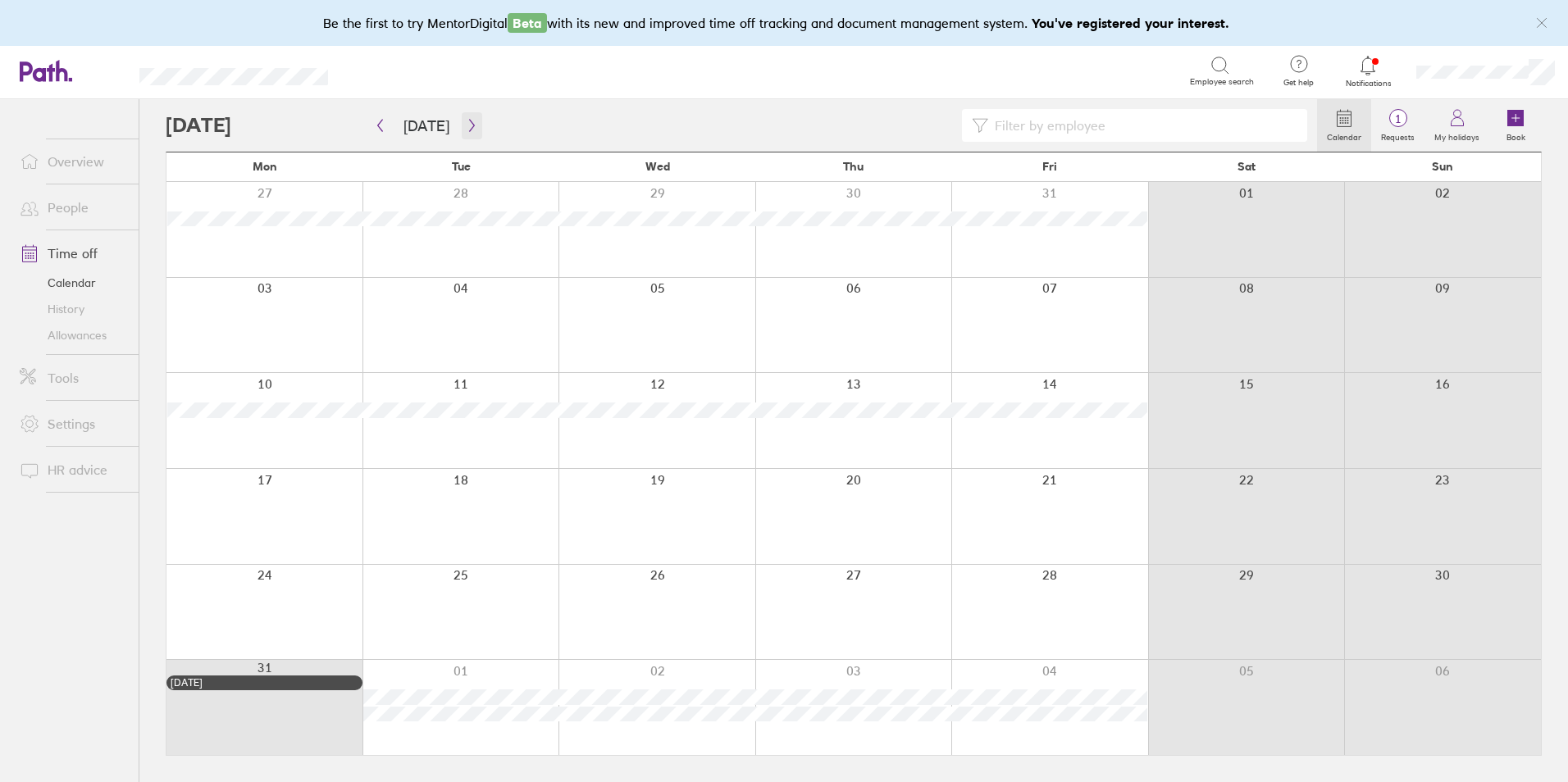
click at [466, 128] on icon "button" at bounding box center [472, 125] width 12 height 13
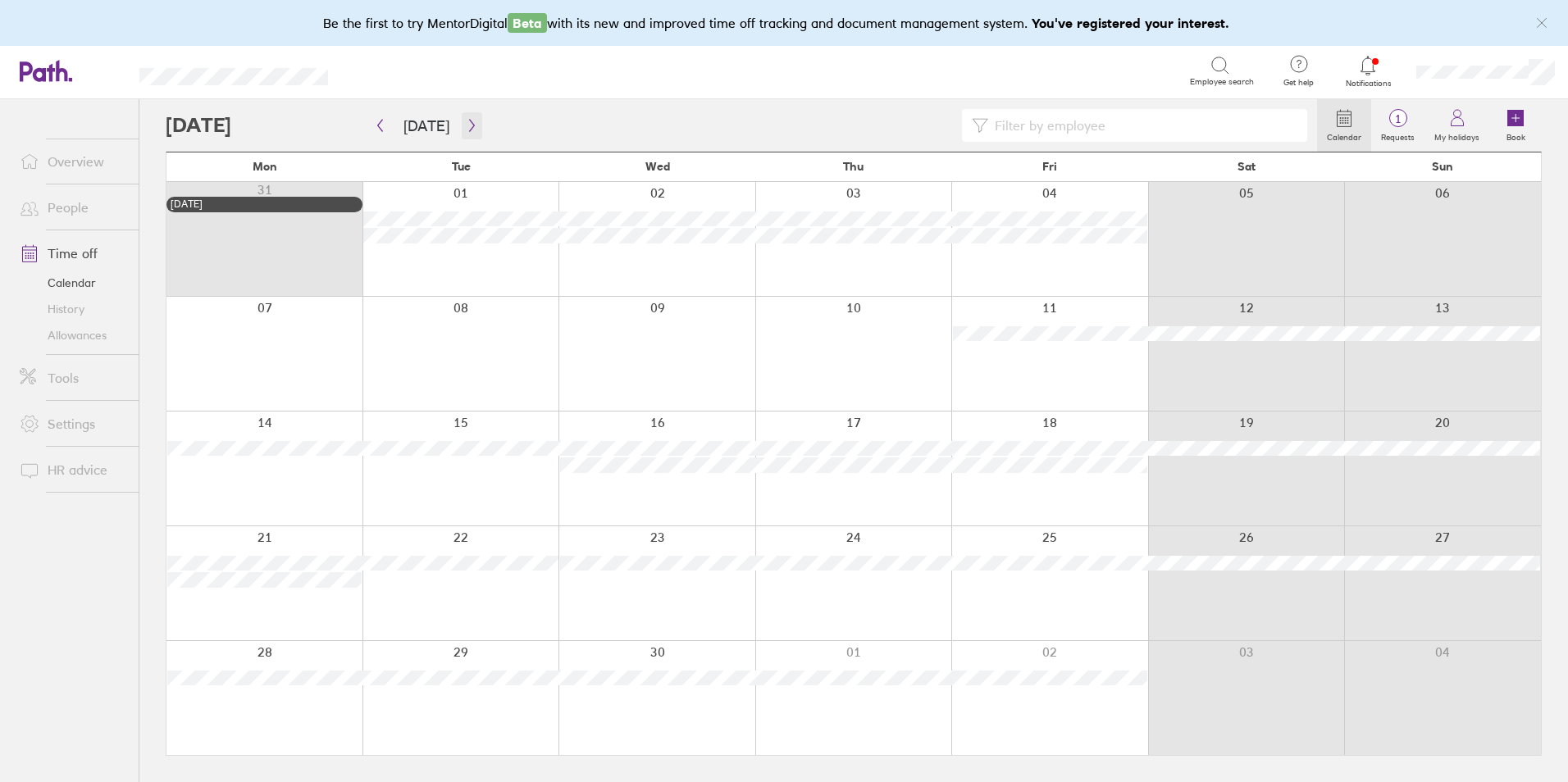
click at [466, 128] on icon "button" at bounding box center [472, 125] width 12 height 13
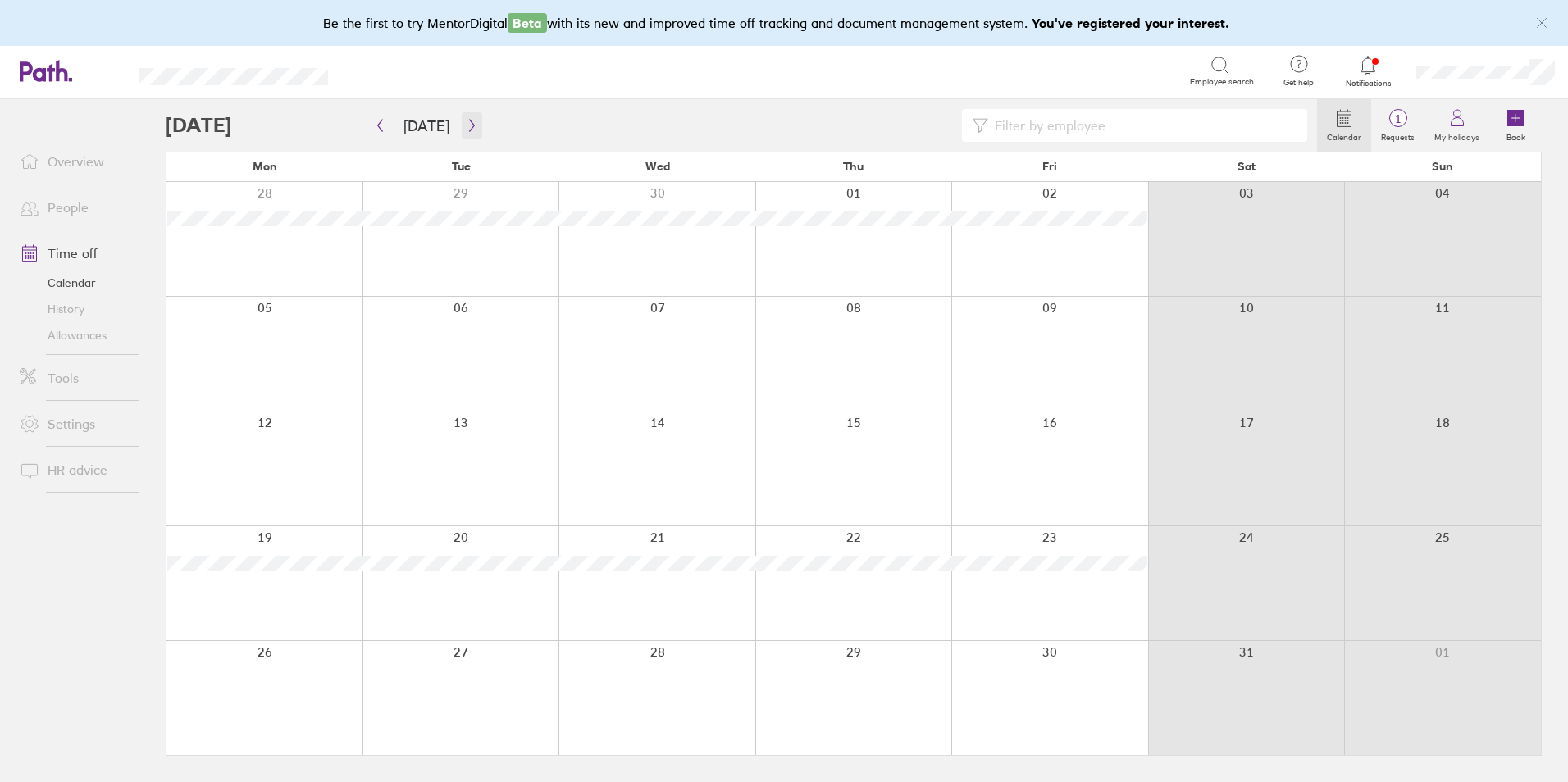
click at [466, 128] on icon "button" at bounding box center [472, 125] width 12 height 13
